Goal: Complete application form: Complete application form

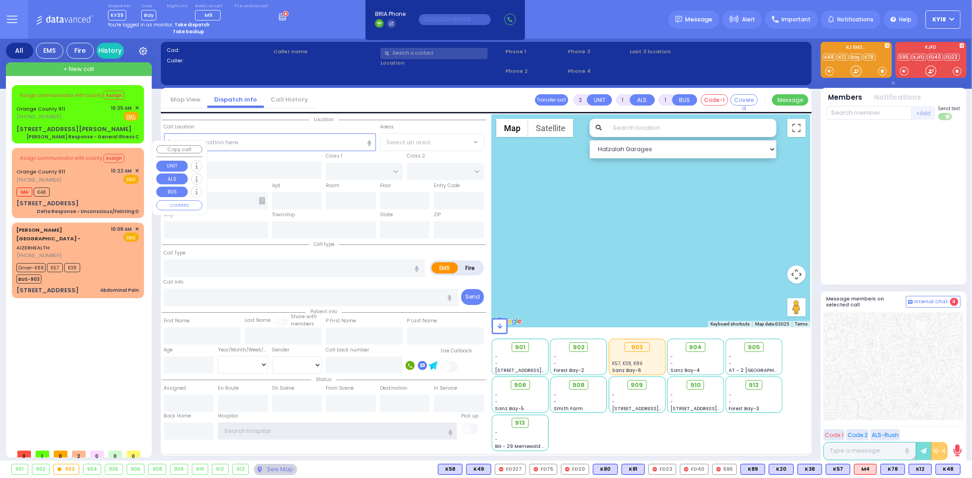
type input "ky18"
click at [87, 185] on div "M4 K48" at bounding box center [77, 190] width 123 height 11
type input "6"
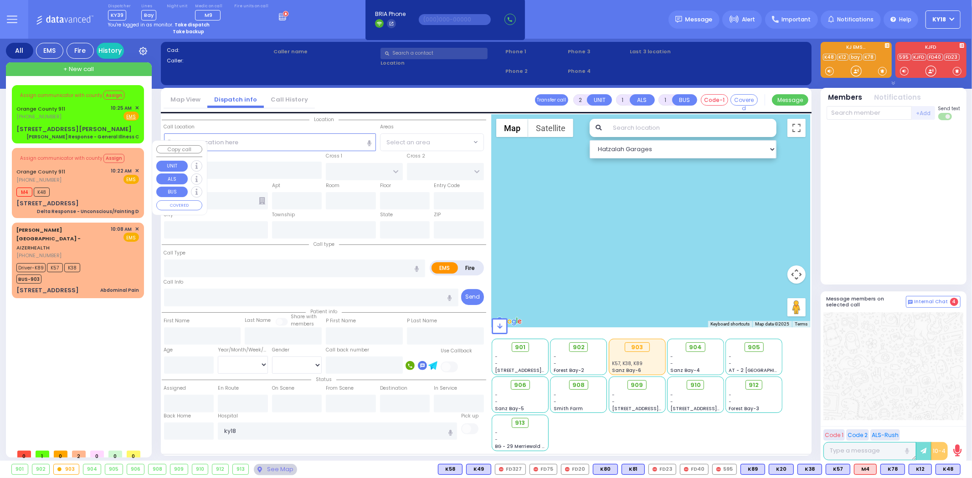
select select
type input "Delta Response - Unconscious/Fainting D"
radio input "true"
type input "Nature: : Delta Response - Unconscious/Fainting D Address: : [STREET_ADDRESS][G…"
select select
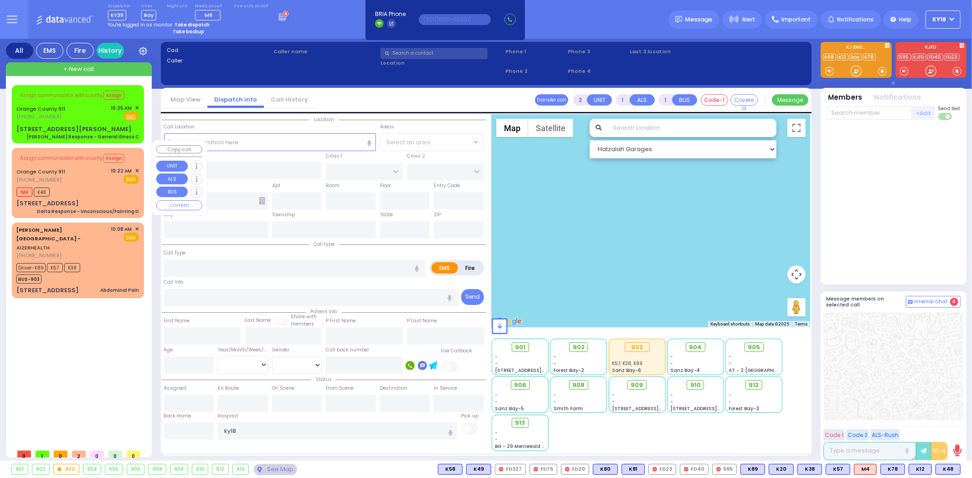
type input "10:22"
select select "Hatzalah Garages"
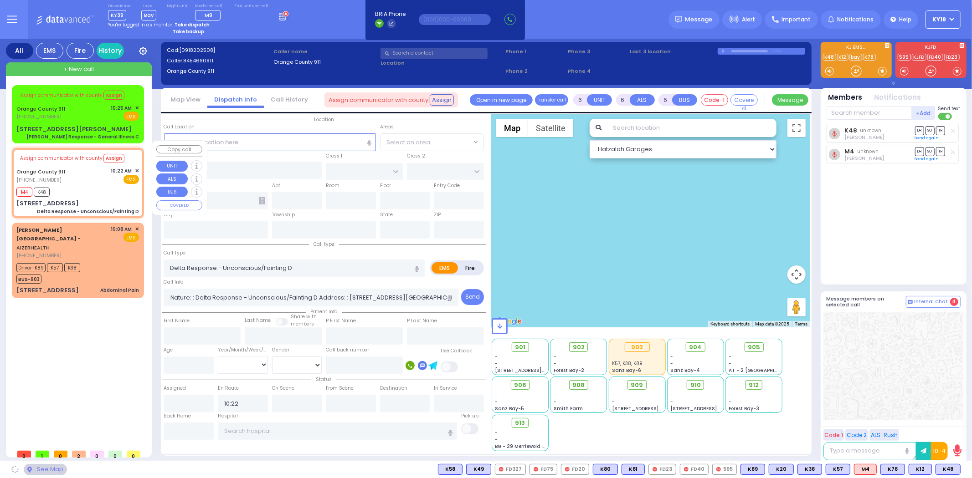
type input "[STREET_ADDRESS]"
type input "Monroe"
type input "[US_STATE]"
type input "10950"
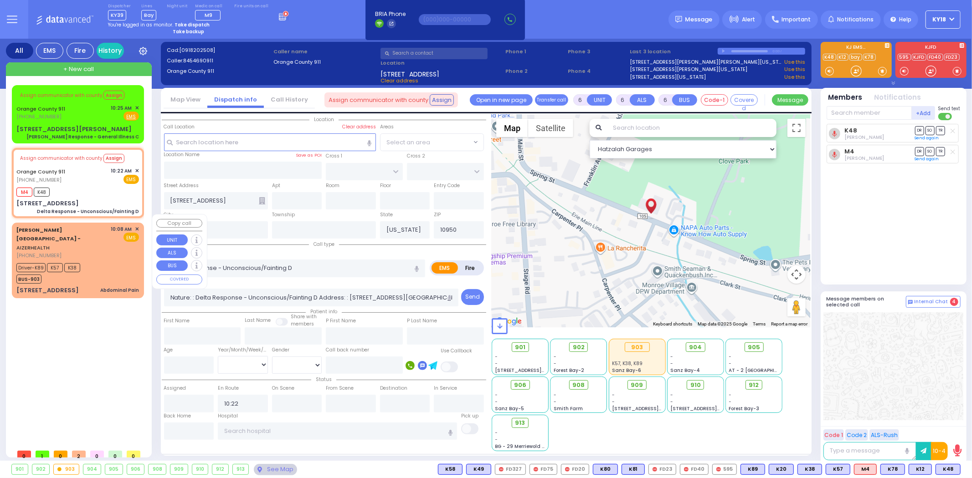
click at [106, 261] on div "Driver-K89 K57 K38 BUS-903" at bounding box center [77, 272] width 123 height 23
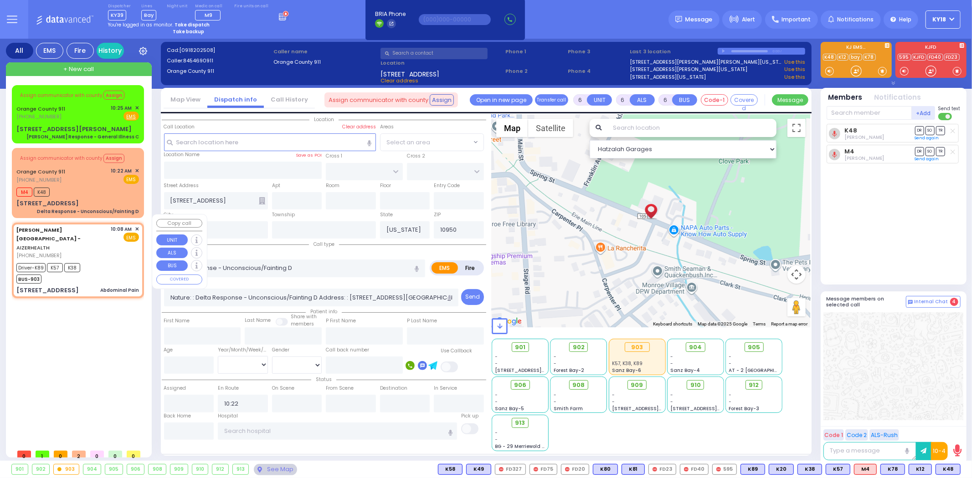
select select
type input "Abdominal Pain"
radio input "true"
type input "[PERSON_NAME]"
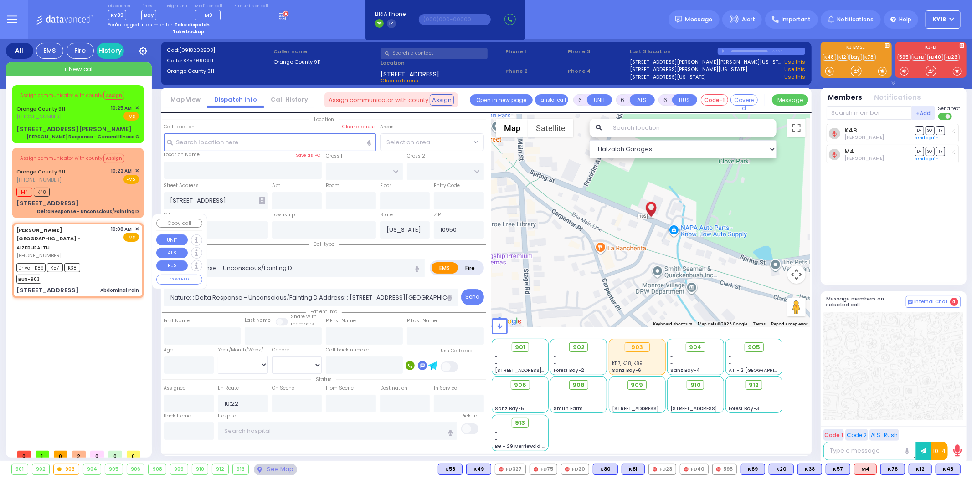
type input "33"
select select "Year"
select select "[DEMOGRAPHIC_DATA]"
type input "10:08"
type input "10:10"
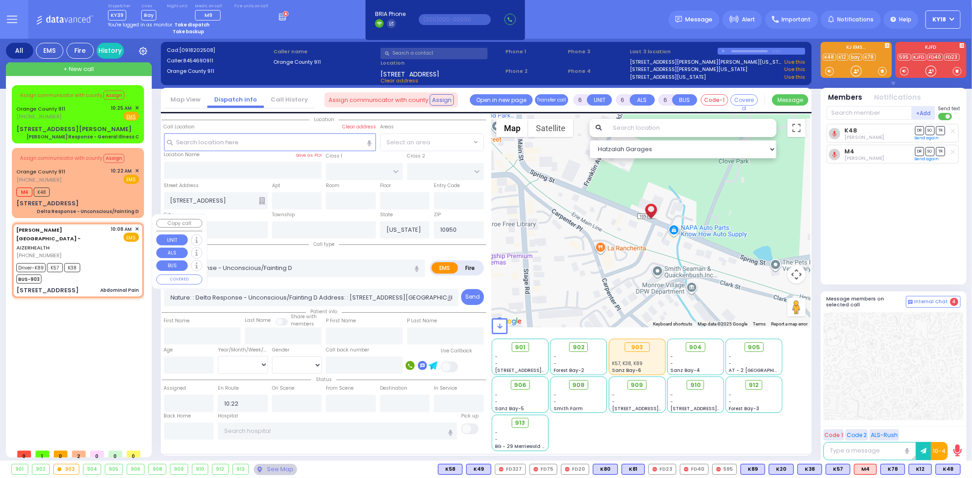
type input "10:15"
type input "10:25"
type input "[GEOGRAPHIC_DATA] [STREET_ADDRESS]"
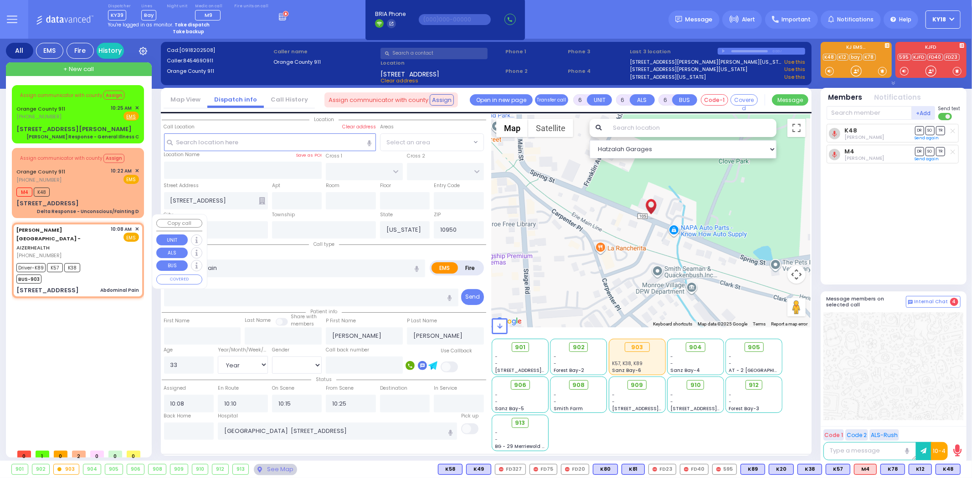
select select "Hatzalah Garages"
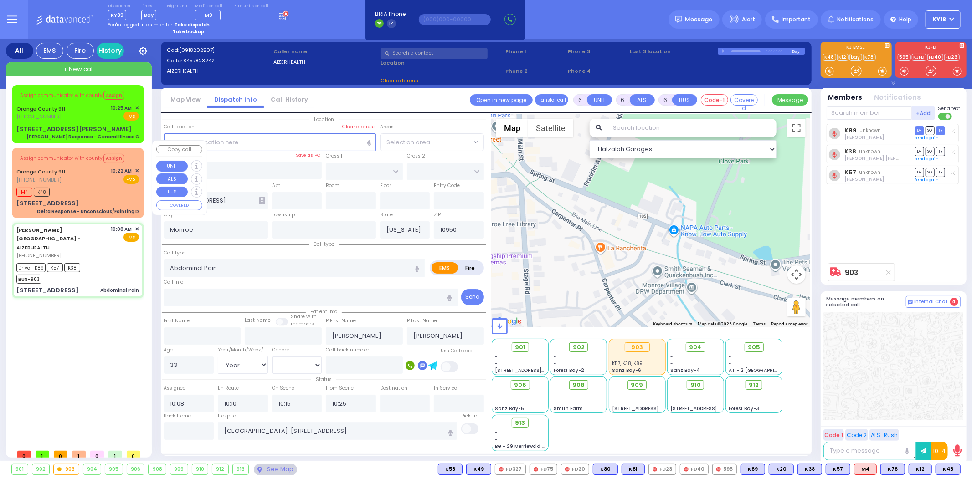
select select
radio input "true"
select select "Year"
select select "[DEMOGRAPHIC_DATA]"
select select "Hatzalah Garages"
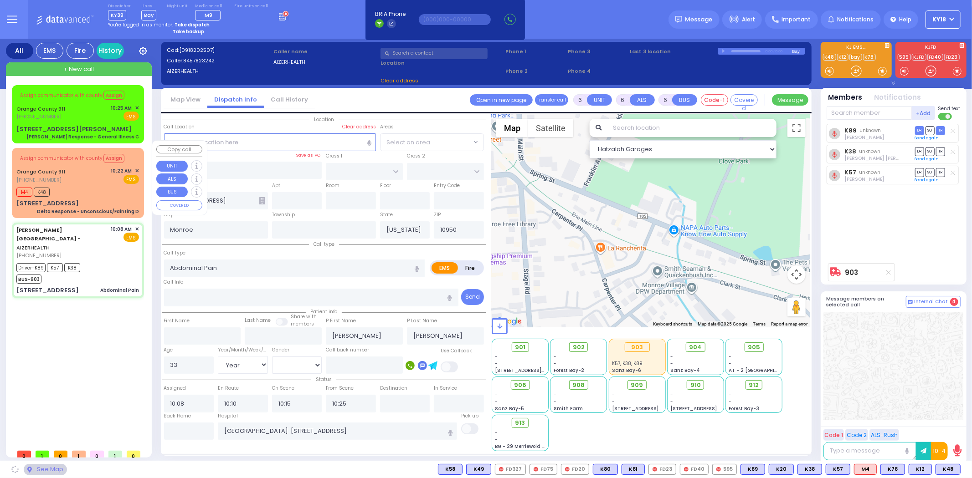
click at [103, 167] on div "Orange County 911 [PHONE_NUMBER] 10:22 AM ✕ EMS" at bounding box center [77, 175] width 123 height 17
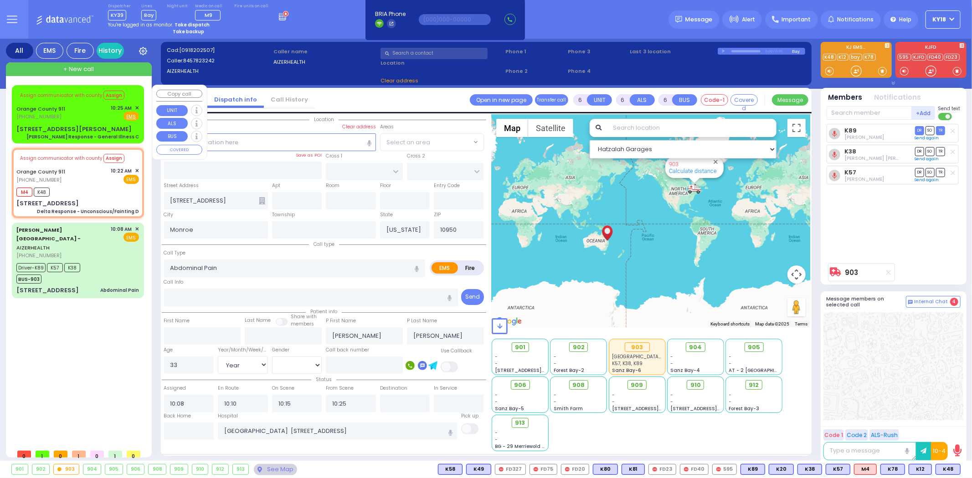
type input "[STREET_ADDRESS]"
type input "Arncliffe"
type input "[GEOGRAPHIC_DATA]"
type input "2205"
click at [89, 119] on div "Orange County 911 [PHONE_NUMBER] 10:25 AM ✕ Fire EMS" at bounding box center [77, 112] width 123 height 17
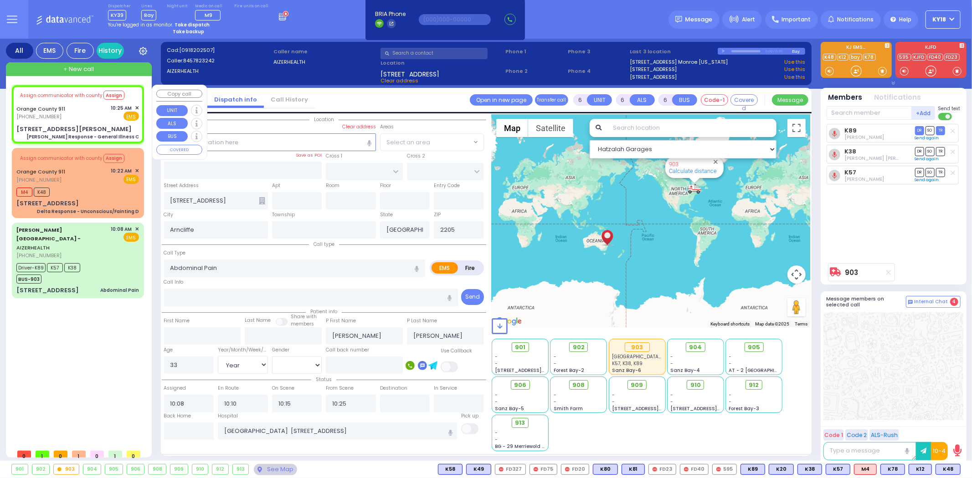
select select
type input "Delta Response - Unconscious/Fainting D"
radio input "true"
type input "Nature: : Delta Response - Unconscious/Fainting D Address: : [STREET_ADDRESS][G…"
select select
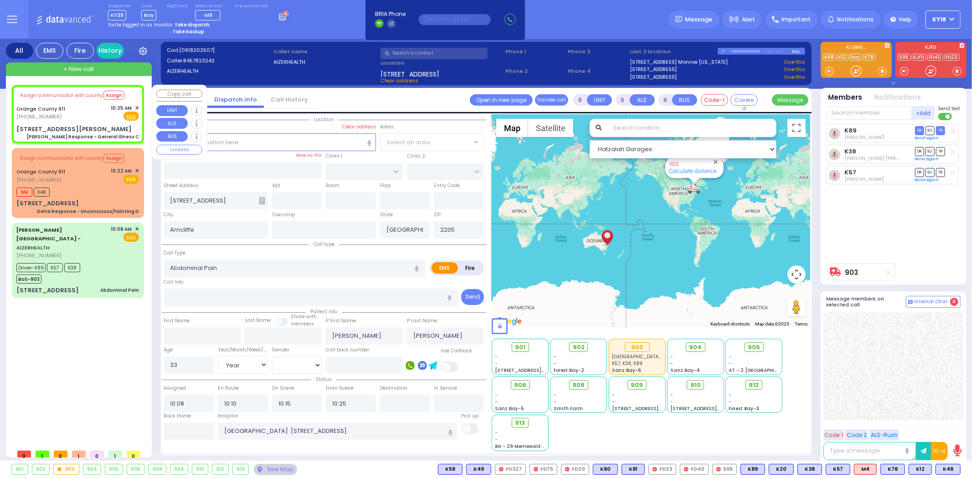
select select
type input "10:22"
select select "Hatzalah Garages"
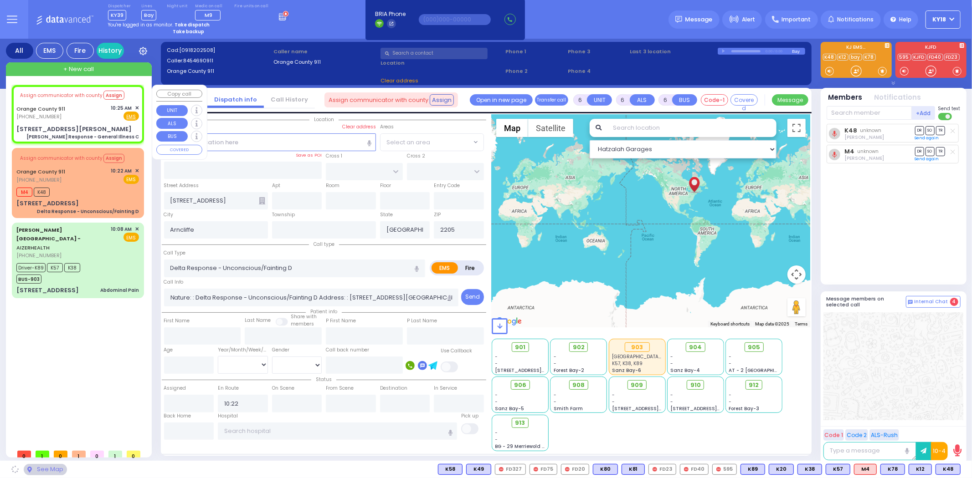
select select
type input "[PERSON_NAME] Response - General Illness C"
radio input "true"
type input "Nature: : Charlie Response - General Illness C Address: : [STREET_ADDRESS][PERS…"
select select
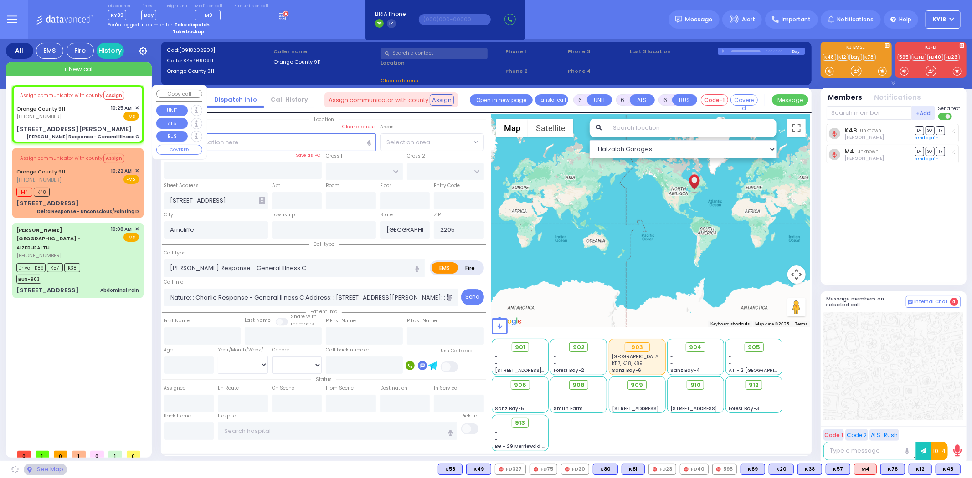
select select "Hatzalah Garages"
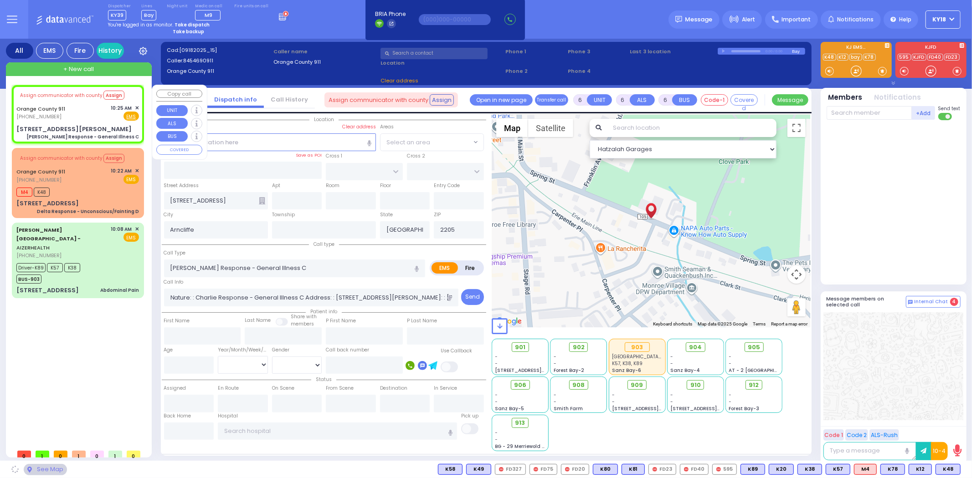
type input "[STREET_ADDRESS][PERSON_NAME]"
type input "Monroe"
type input "[US_STATE]"
type input "10950"
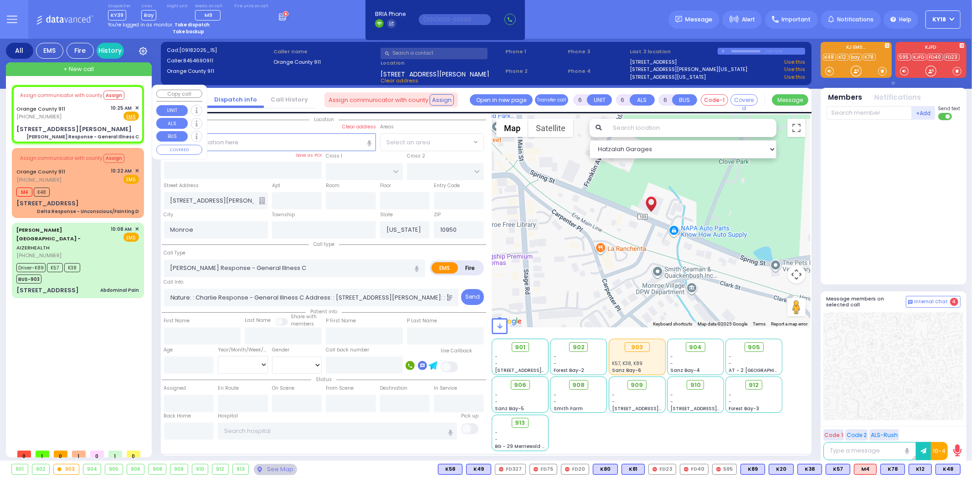
type input "[STREET_ADDRESS]"
type input "Arncliffe"
type input "[GEOGRAPHIC_DATA]"
type input "2205"
type input "[STREET_ADDRESS][PERSON_NAME]"
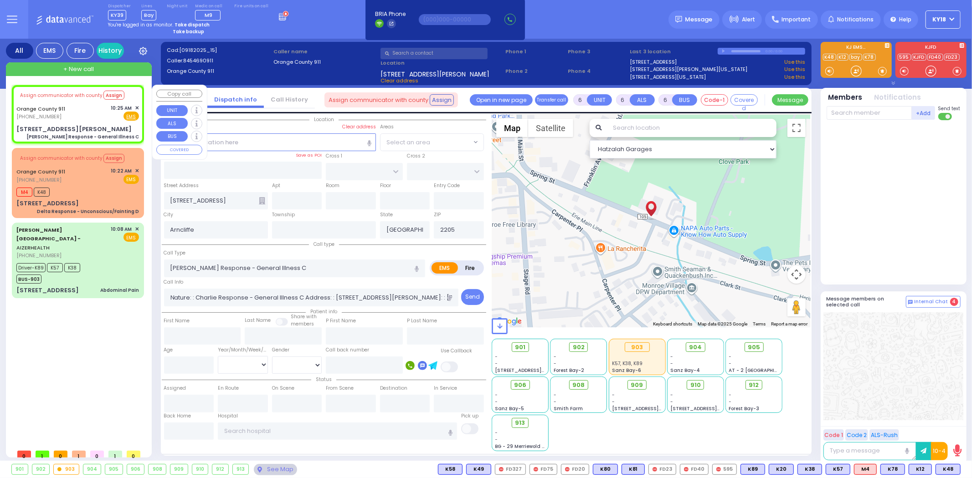
type input "Monroe"
type input "[US_STATE]"
type input "10950"
